Goal: Find specific page/section: Find specific page/section

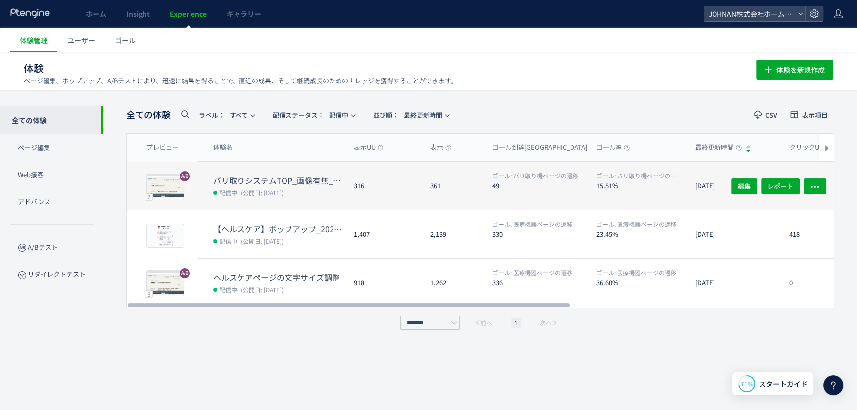
click at [452, 180] on div "361" at bounding box center [453, 186] width 62 height 48
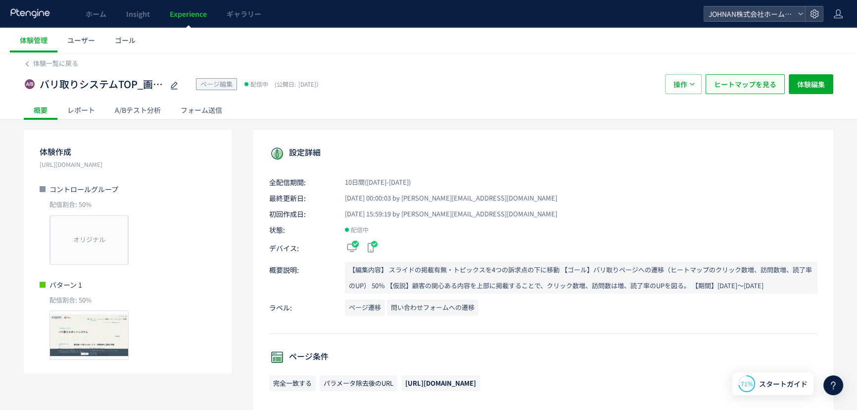
click at [771, 83] on span "ヒートマップを見る" at bounding box center [745, 84] width 62 height 20
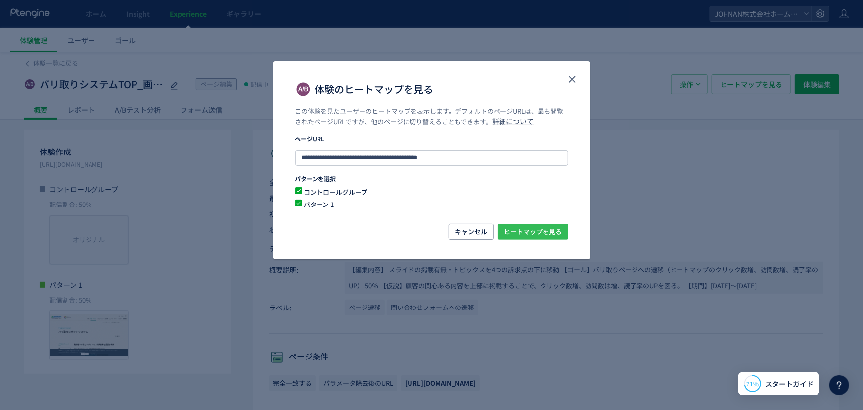
click at [539, 231] on span "ヒートマップを見る" at bounding box center [533, 232] width 58 height 16
click at [569, 79] on icon "close" at bounding box center [572, 79] width 12 height 12
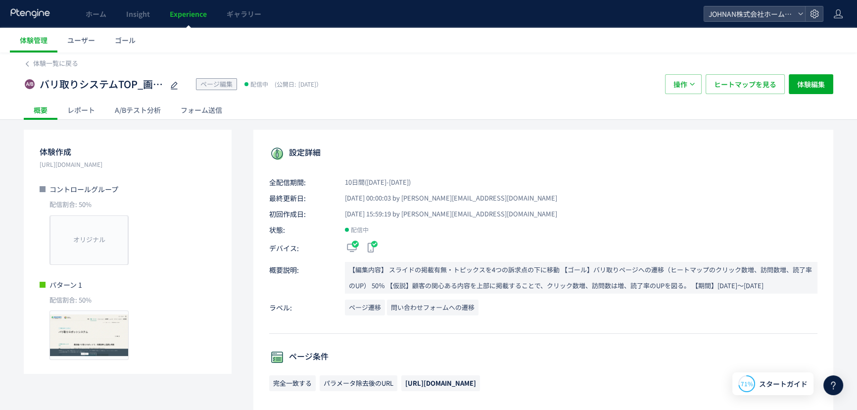
click at [194, 14] on span "Experience" at bounding box center [188, 14] width 37 height 10
